Goal: Information Seeking & Learning: Find specific fact

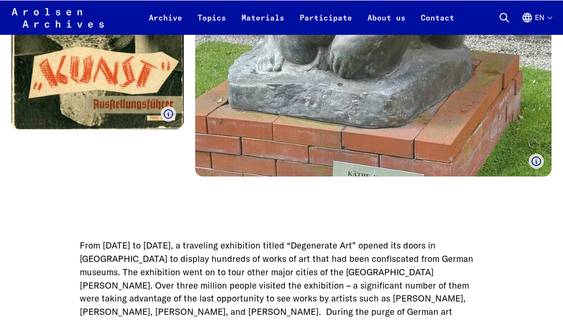
scroll to position [587, 0]
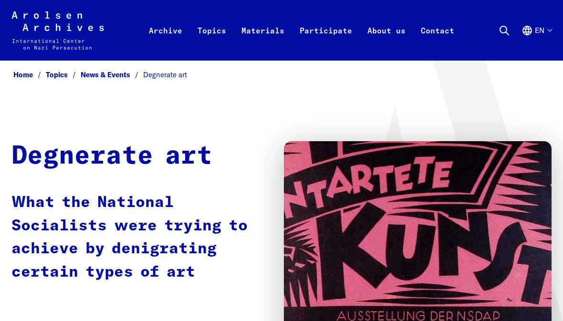
click at [180, 27] on link "Archive" at bounding box center [165, 41] width 49 height 38
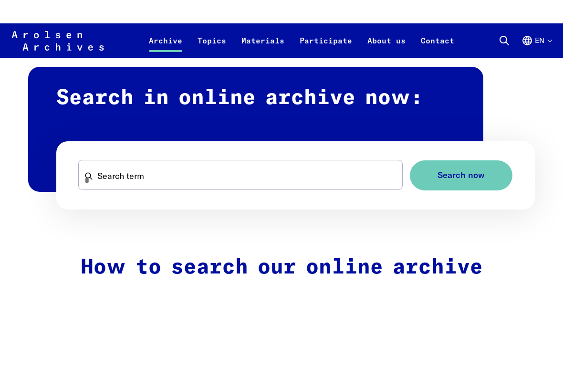
scroll to position [525, 0]
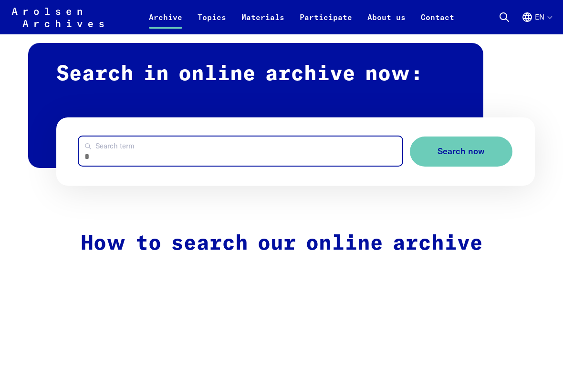
click at [301, 155] on input "Search term" at bounding box center [240, 150] width 323 height 29
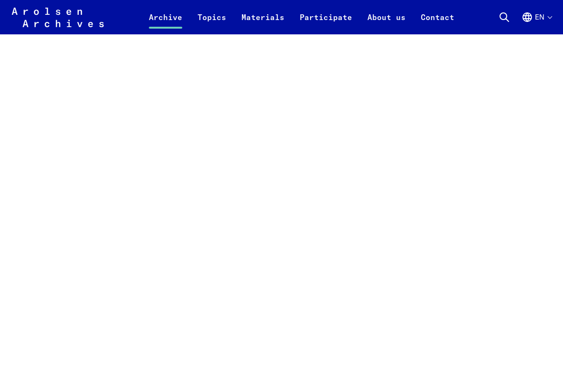
scroll to position [747, 0]
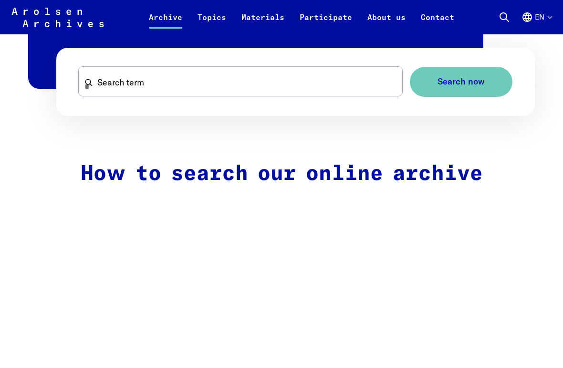
click at [199, 80] on input "Search term" at bounding box center [240, 81] width 323 height 29
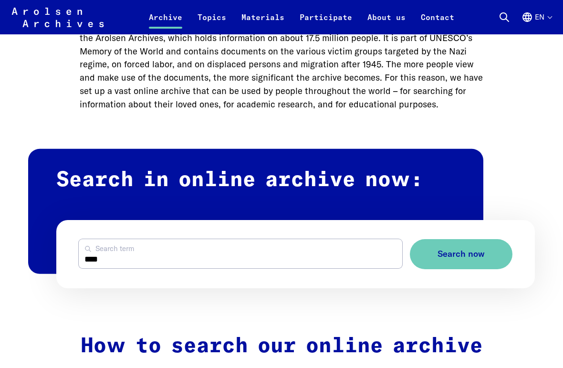
scroll to position [475, 0]
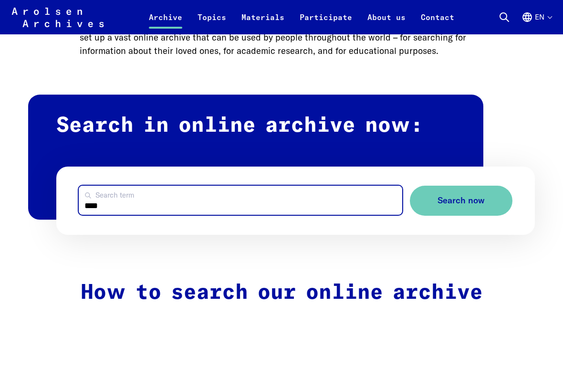
click at [185, 207] on input "***" at bounding box center [240, 200] width 323 height 29
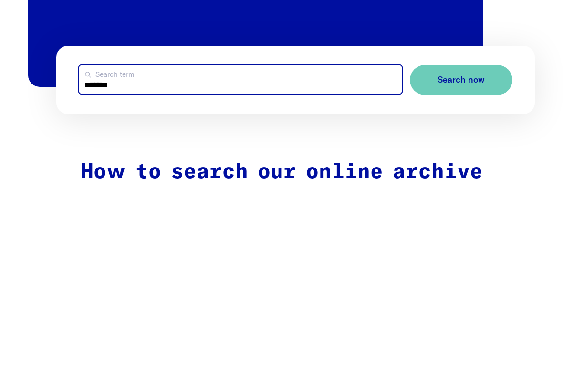
type input "*******"
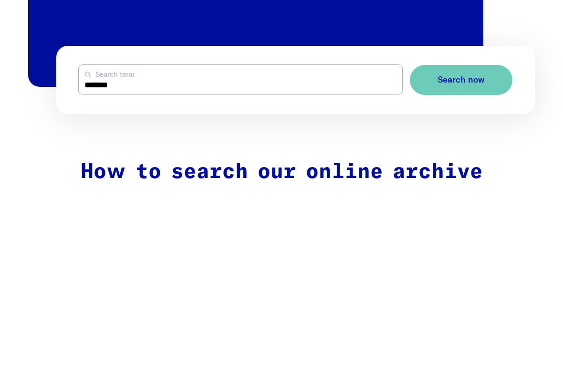
click at [480, 196] on span "Search now" at bounding box center [460, 201] width 47 height 10
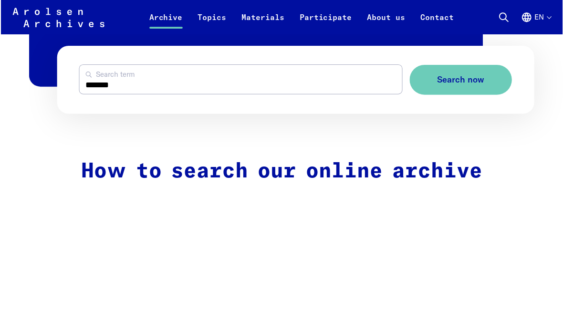
scroll to position [597, 0]
